Goal: Navigation & Orientation: Understand site structure

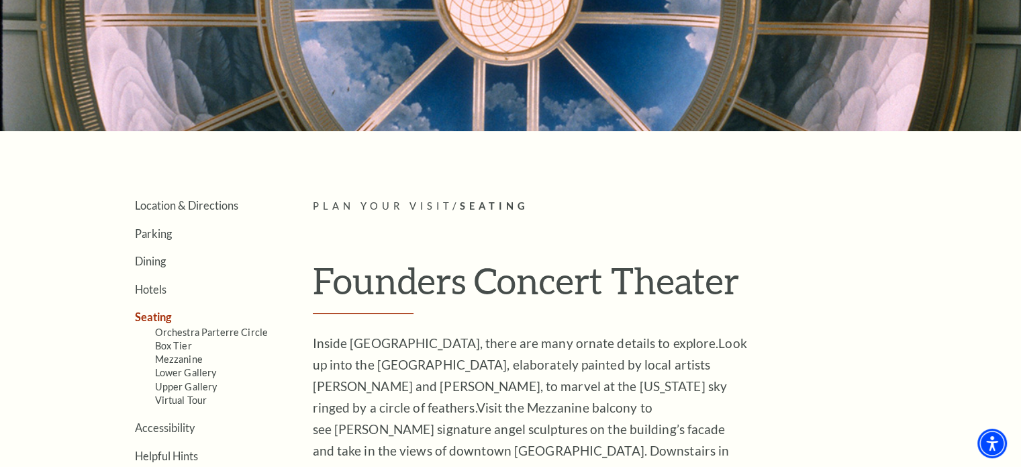
scroll to position [201, 0]
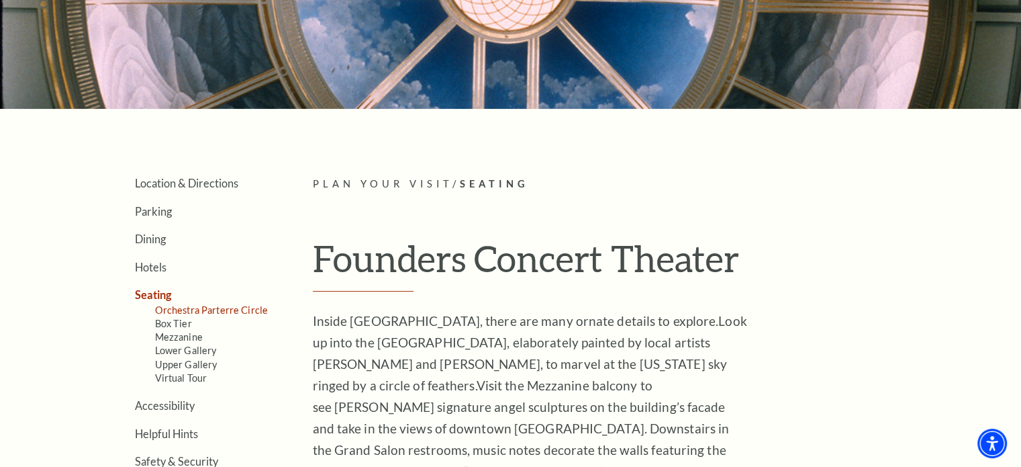
click at [216, 309] on link "Orchestra Parterre Circle" at bounding box center [211, 309] width 113 height 11
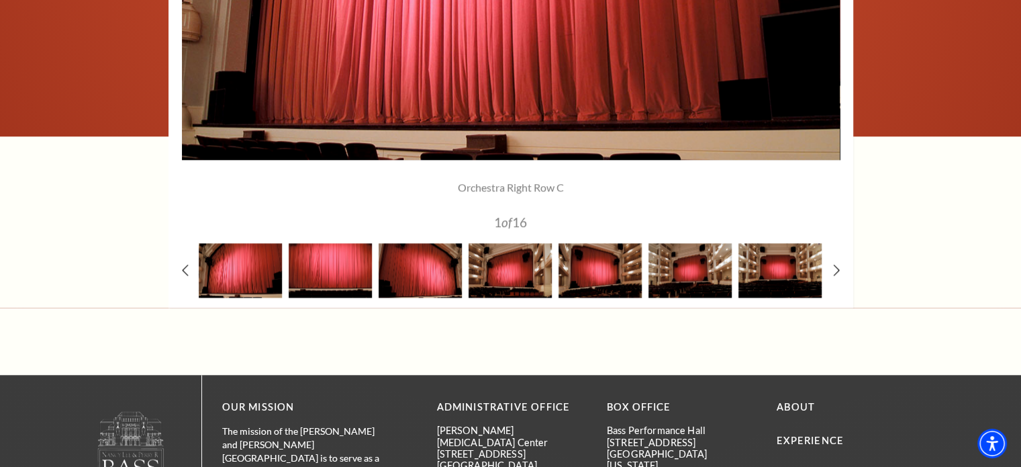
scroll to position [1276, 0]
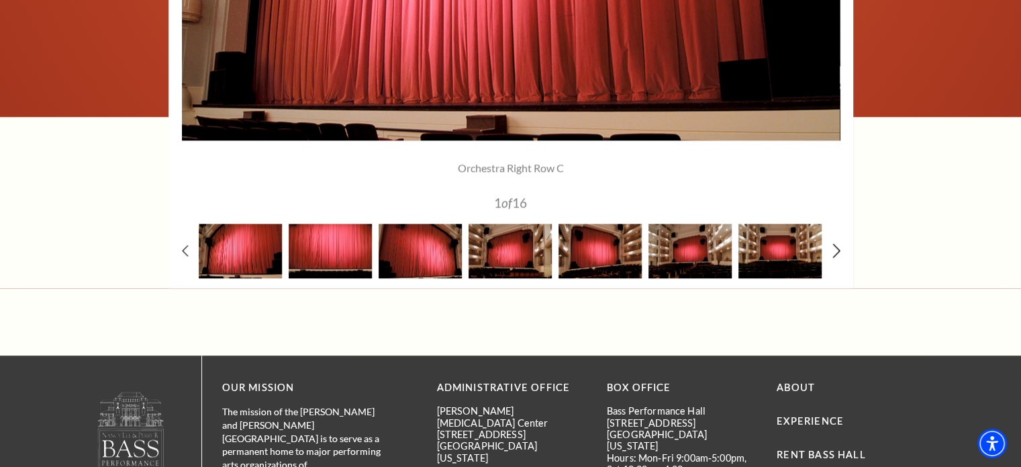
click at [833, 246] on icon at bounding box center [836, 250] width 9 height 14
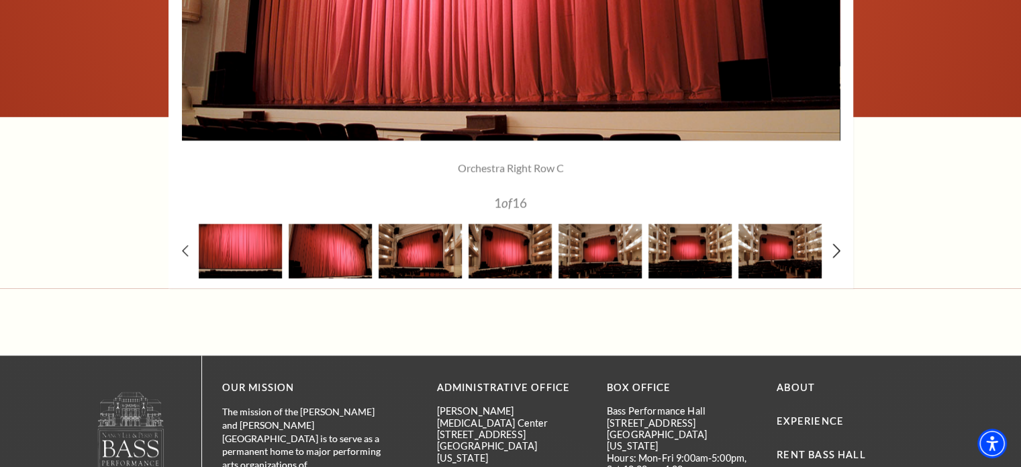
click at [833, 246] on icon at bounding box center [836, 250] width 9 height 14
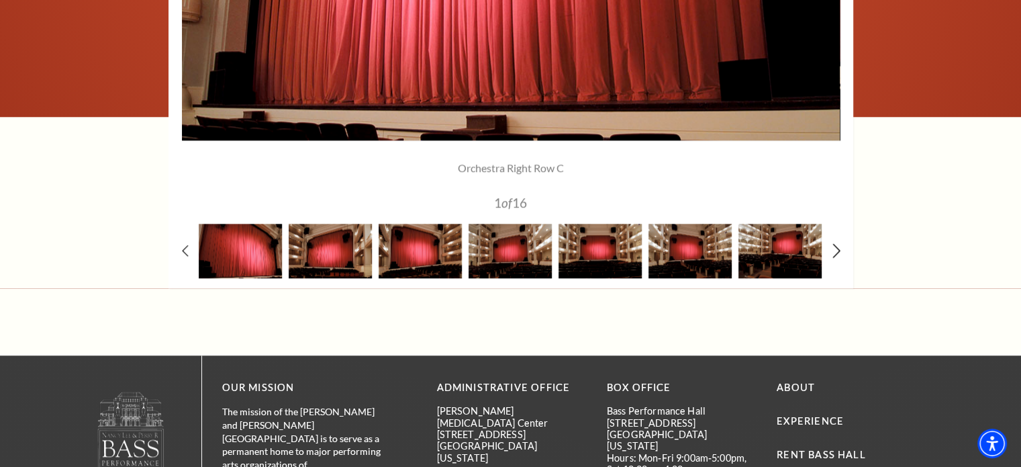
click at [833, 246] on icon at bounding box center [836, 250] width 9 height 14
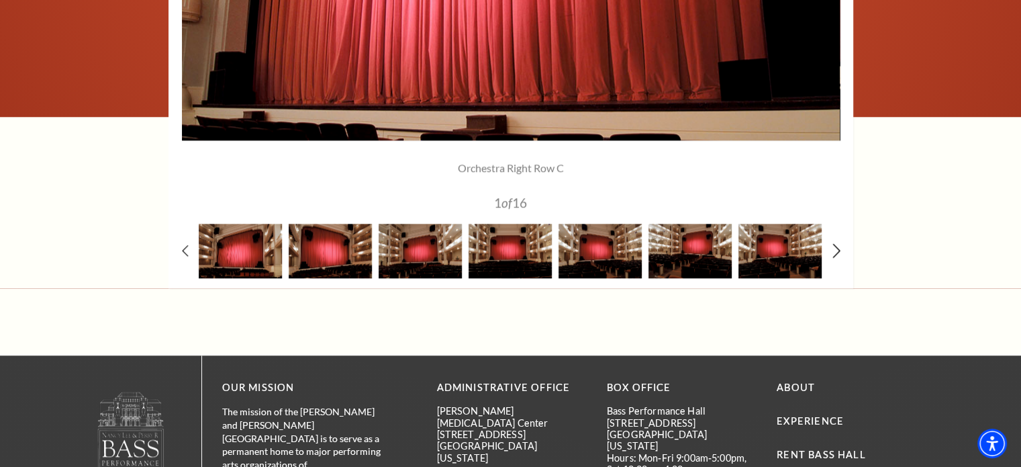
click at [833, 246] on icon at bounding box center [836, 250] width 9 height 14
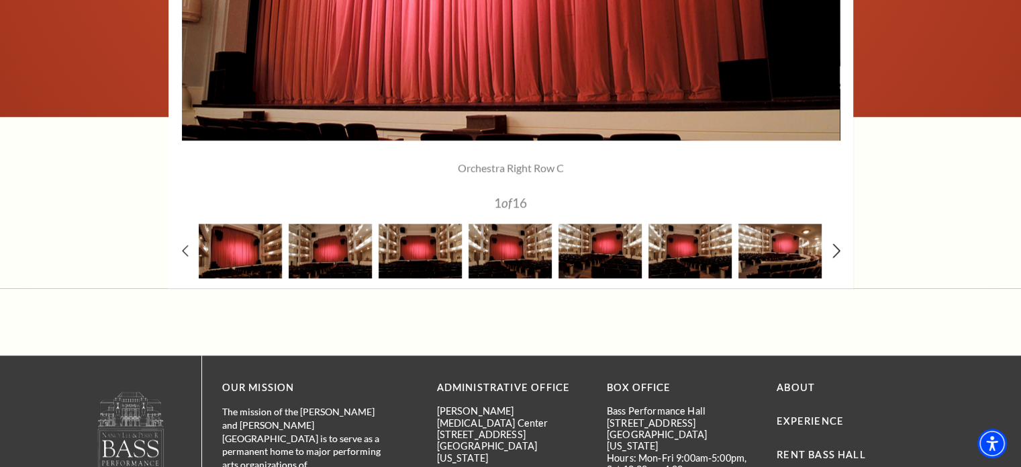
click at [833, 246] on icon at bounding box center [836, 250] width 9 height 14
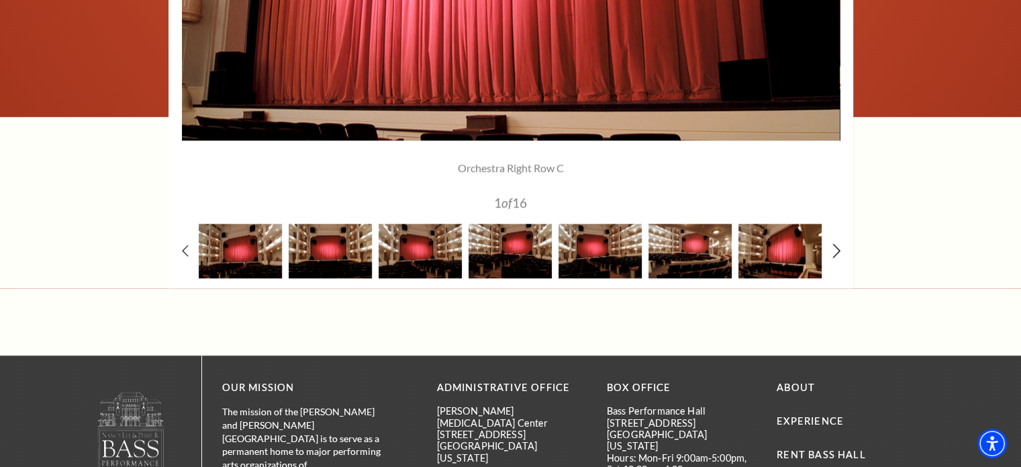
click at [833, 246] on icon at bounding box center [836, 250] width 9 height 14
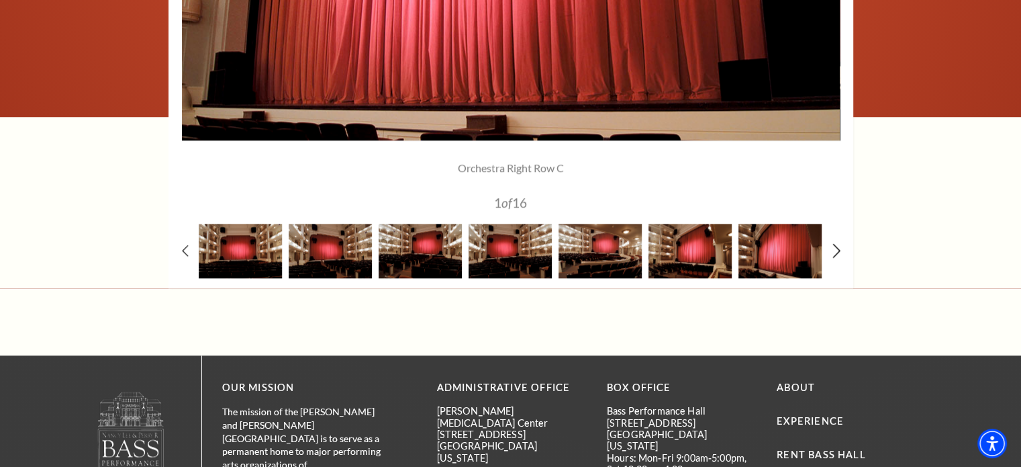
click at [833, 246] on icon at bounding box center [836, 250] width 9 height 14
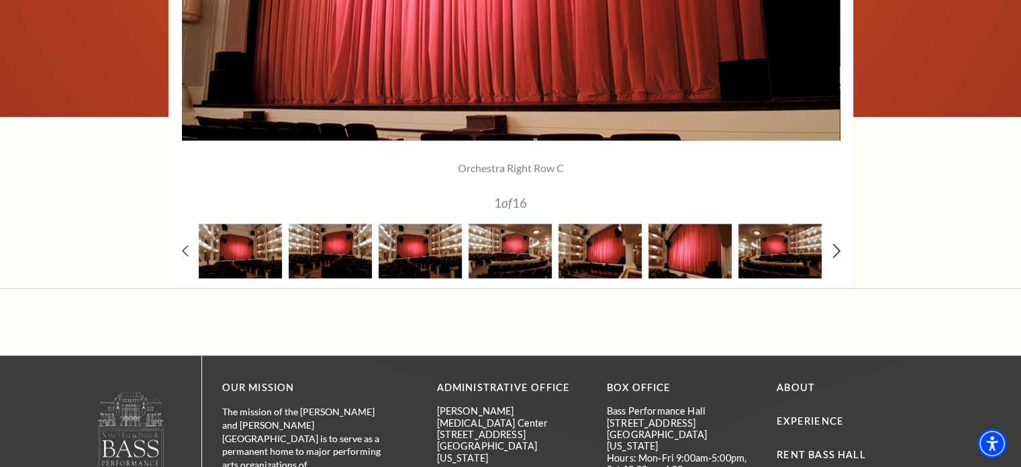
click at [833, 246] on icon at bounding box center [836, 250] width 9 height 14
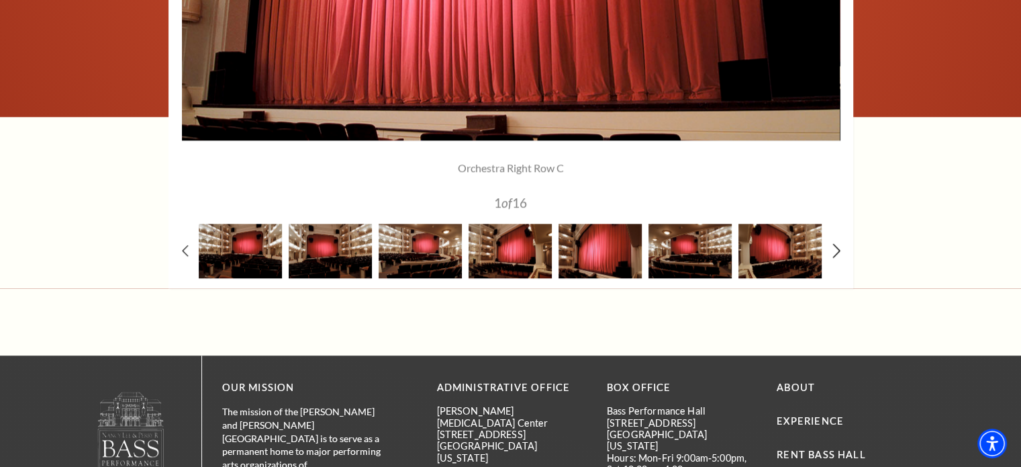
click at [833, 246] on icon at bounding box center [836, 250] width 9 height 14
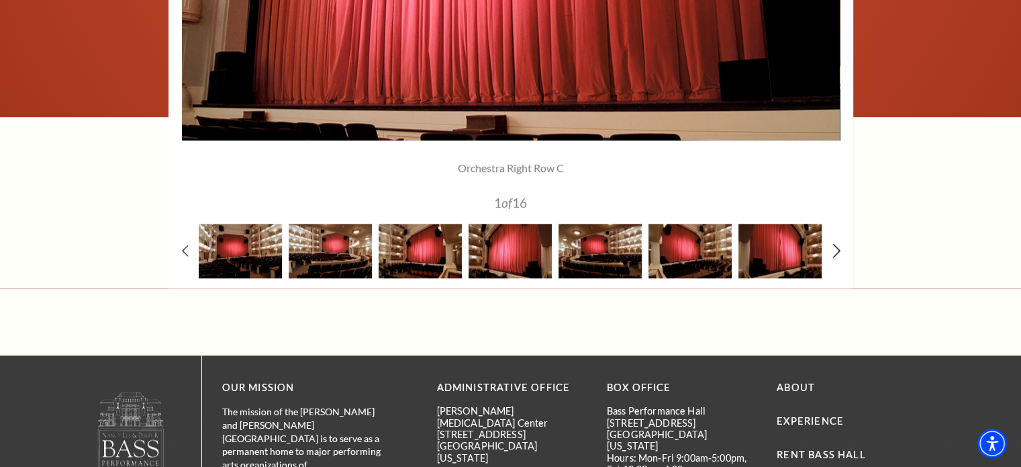
click at [833, 246] on icon at bounding box center [836, 250] width 9 height 14
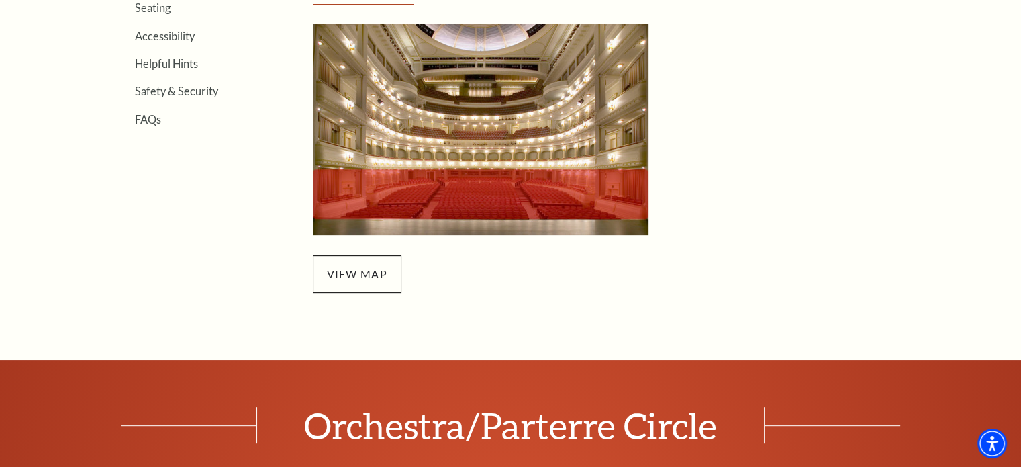
scroll to position [537, 0]
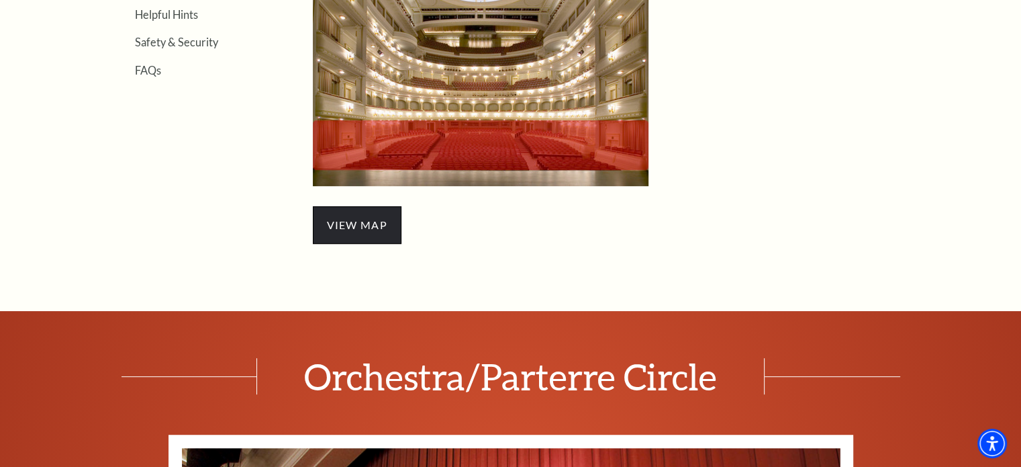
click at [351, 228] on span "view map" at bounding box center [357, 225] width 89 height 38
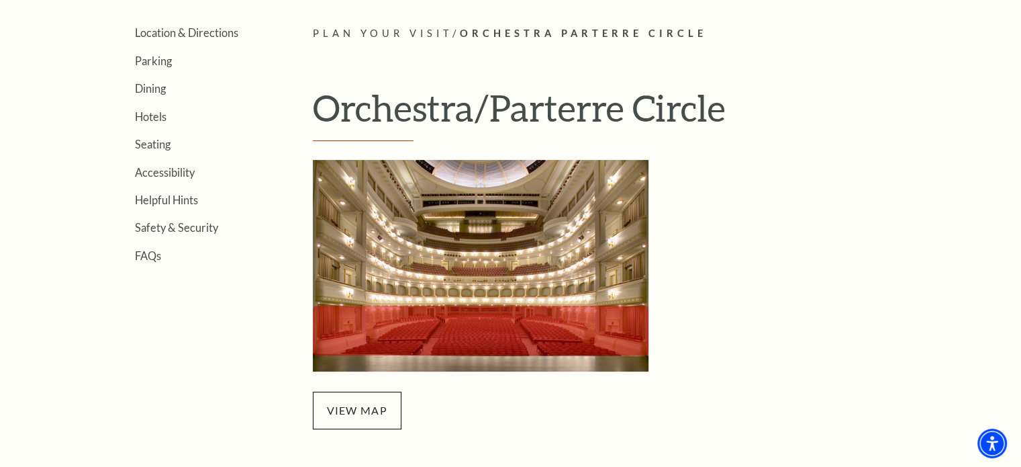
scroll to position [0, 0]
